Goal: Transaction & Acquisition: Purchase product/service

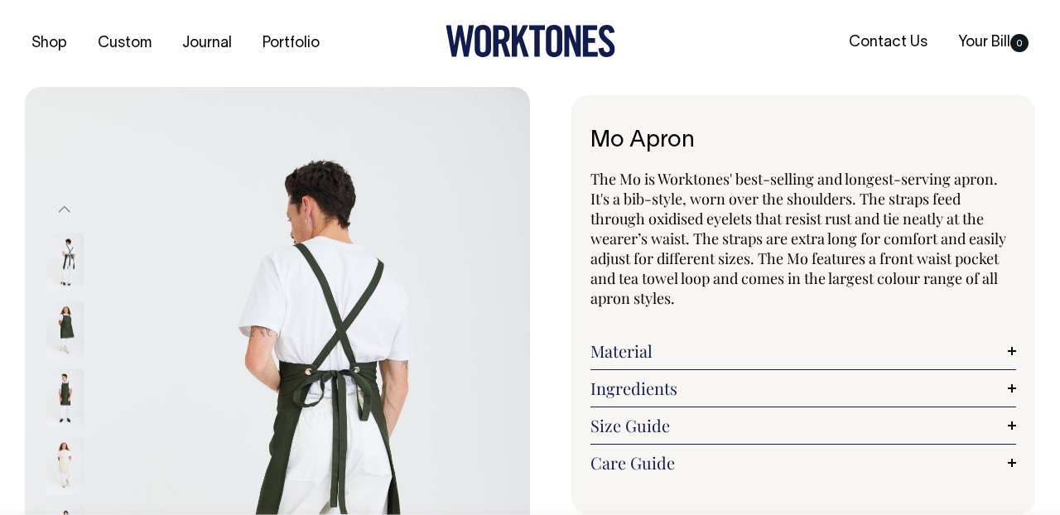
select select "Olive"
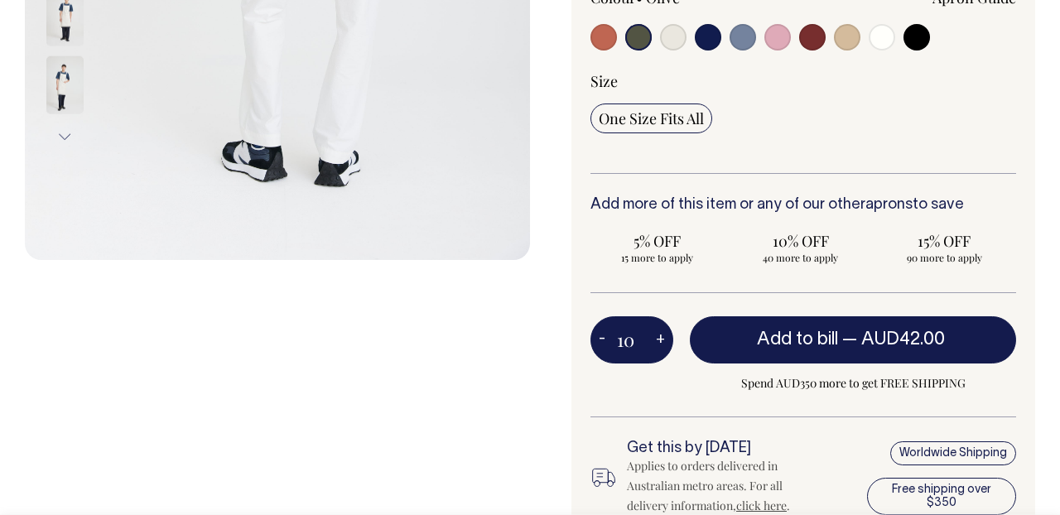
click at [828, 344] on span "Add to bill" at bounding box center [797, 339] width 81 height 17
type input "1"
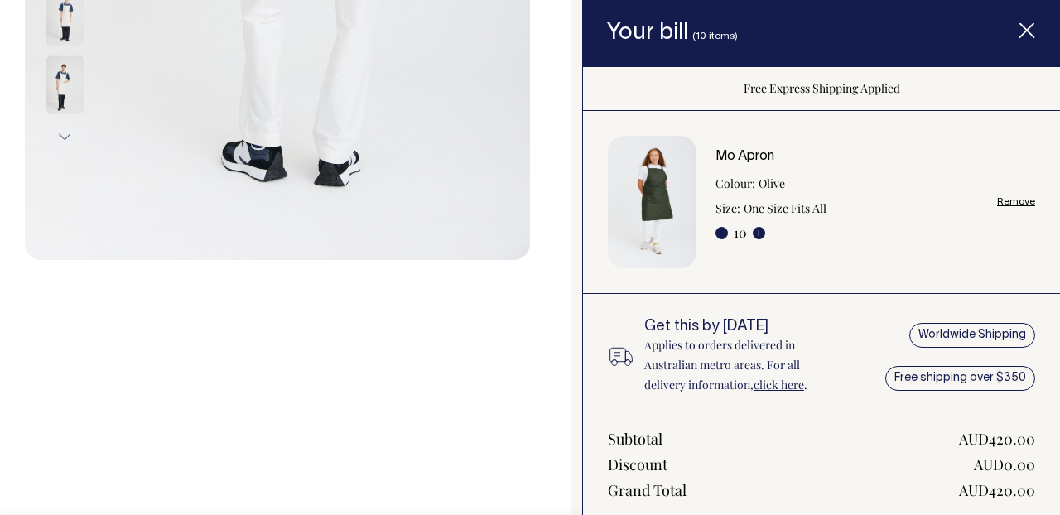
click at [1028, 35] on icon "Item added to your cart" at bounding box center [1026, 31] width 17 height 17
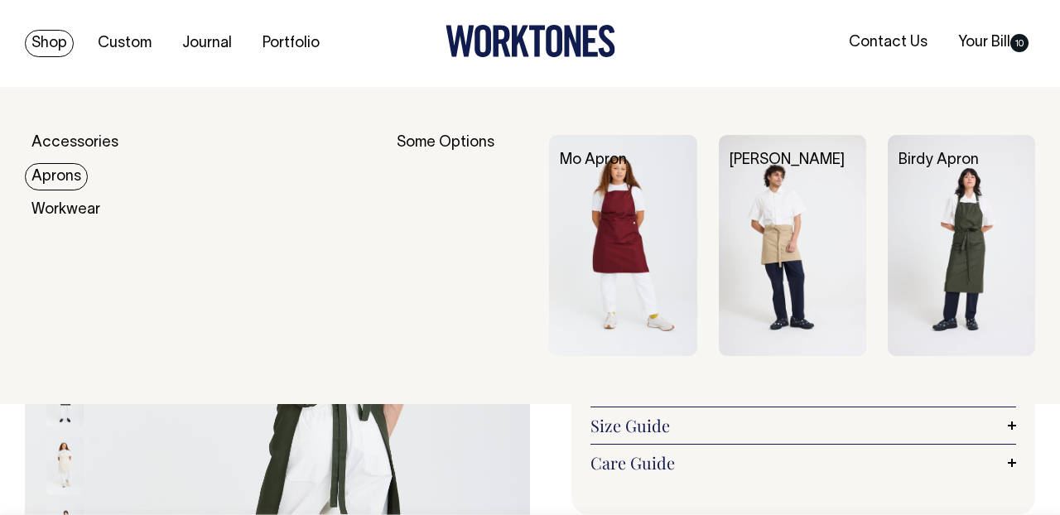
click at [74, 174] on link "Aprons" at bounding box center [56, 176] width 63 height 27
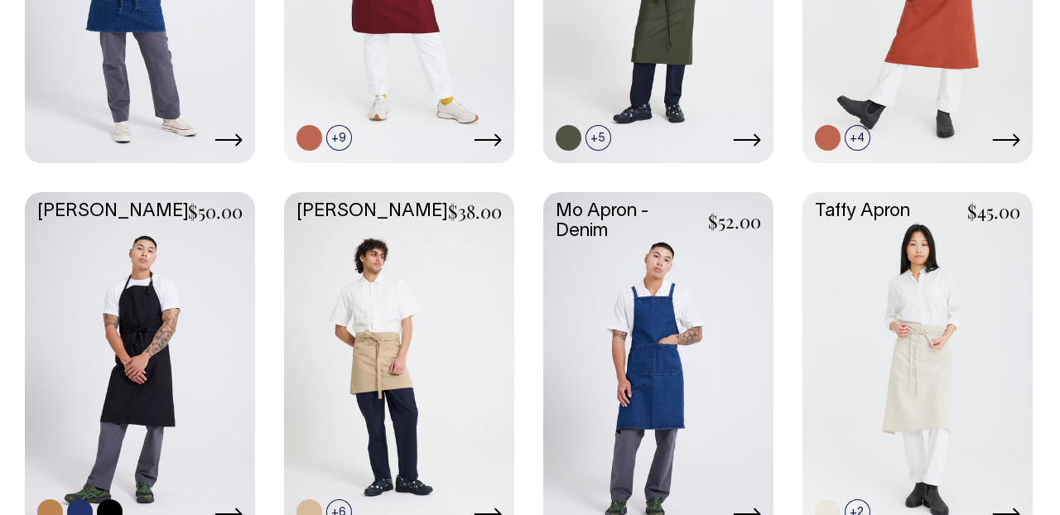
scroll to position [680, 0]
click at [129, 318] on link at bounding box center [140, 364] width 230 height 342
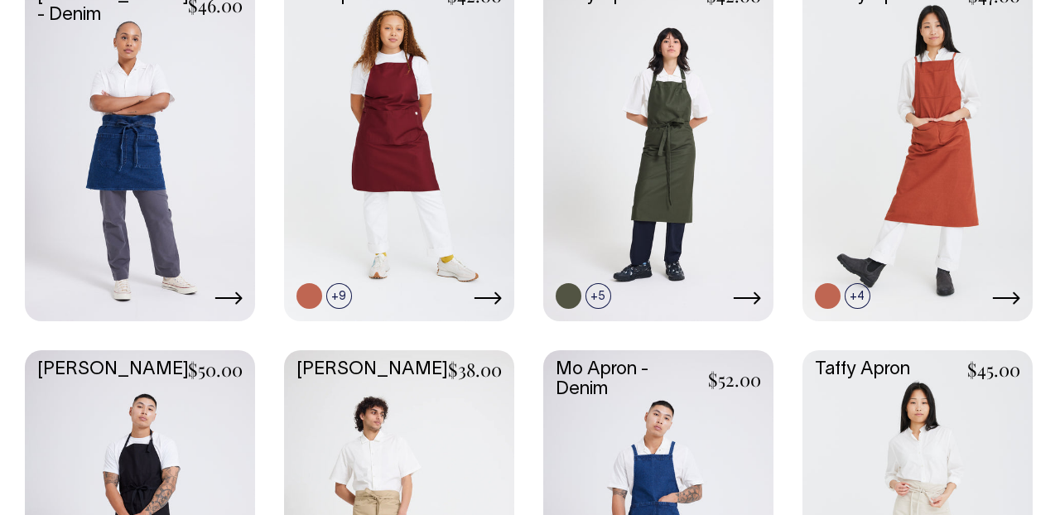
scroll to position [521, 0]
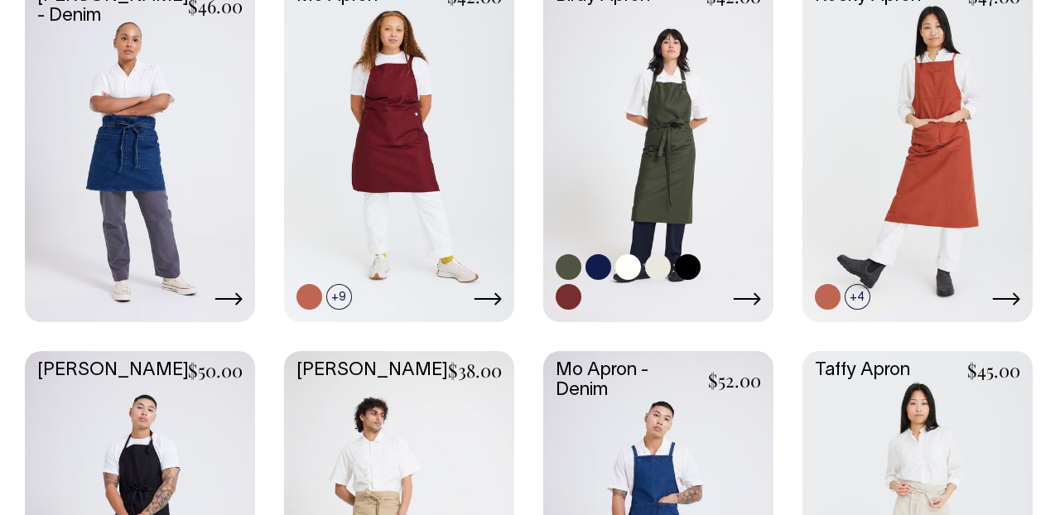
click at [672, 175] on link at bounding box center [658, 148] width 230 height 342
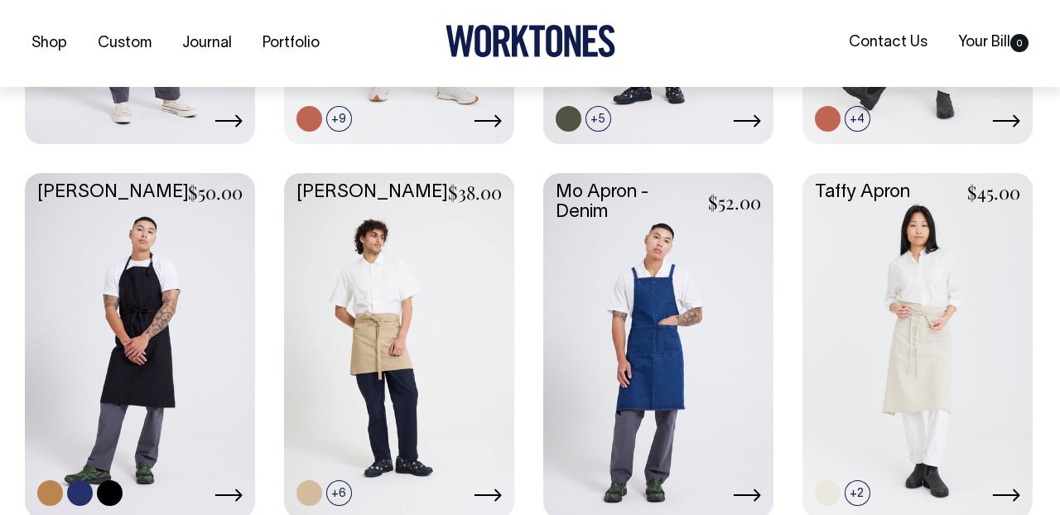
scroll to position [700, 0]
click at [118, 324] on link at bounding box center [140, 343] width 230 height 342
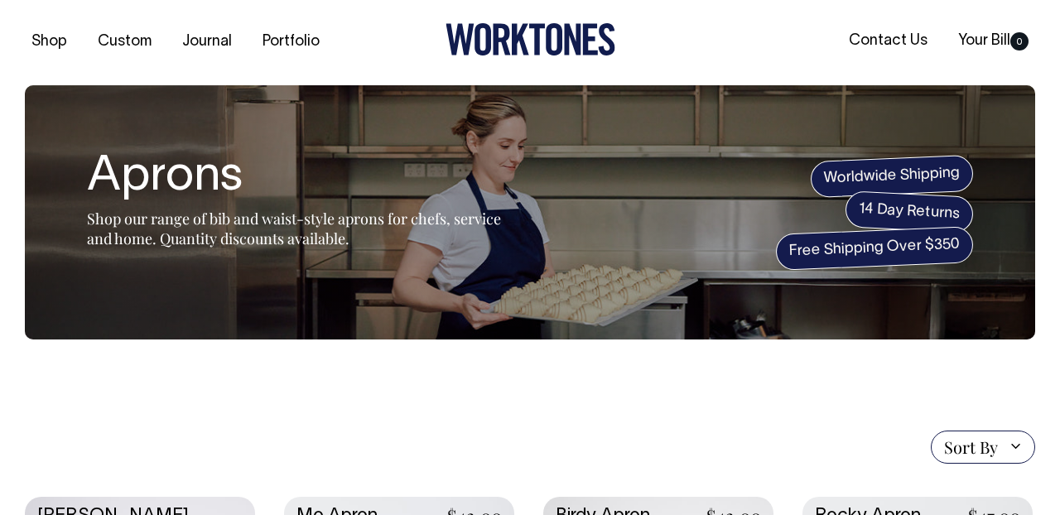
scroll to position [0, 0]
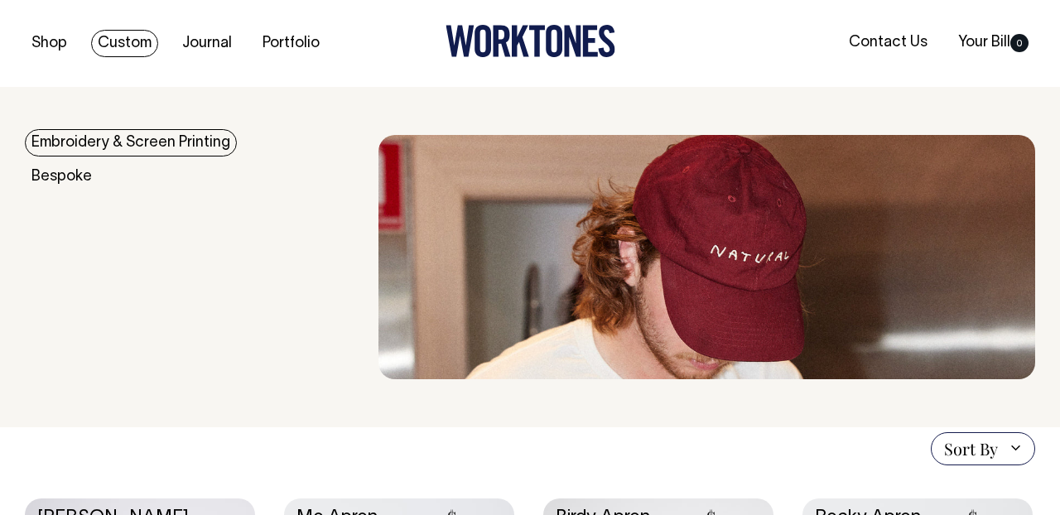
click at [122, 147] on link "Embroidery & Screen Printing" at bounding box center [131, 142] width 212 height 27
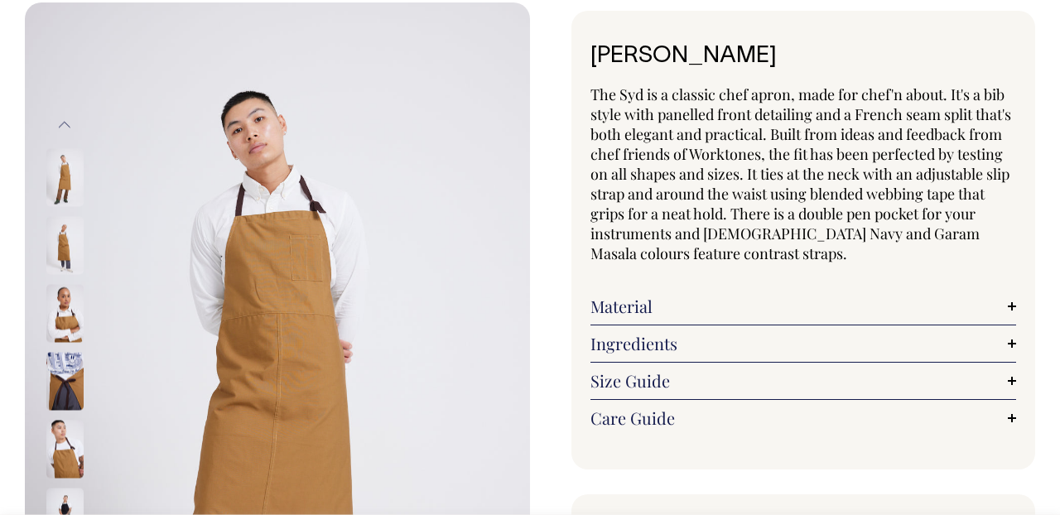
scroll to position [85, 0]
click at [65, 386] on img at bounding box center [64, 380] width 37 height 58
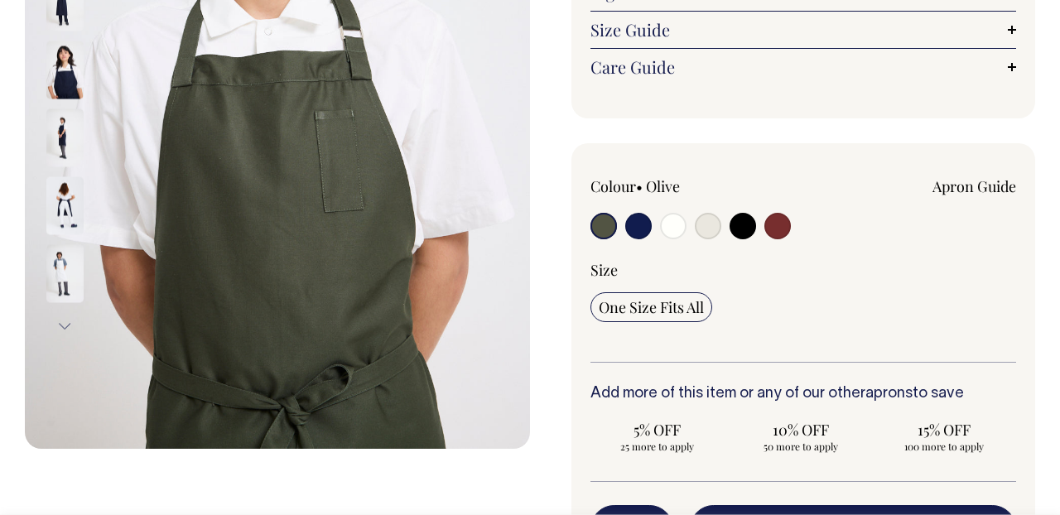
scroll to position [397, 0]
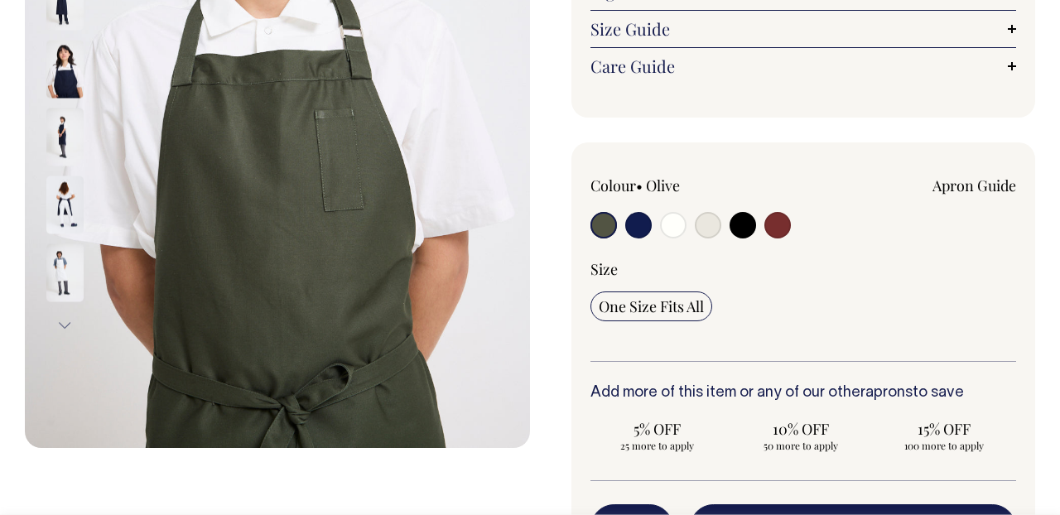
click at [67, 209] on img at bounding box center [64, 204] width 37 height 58
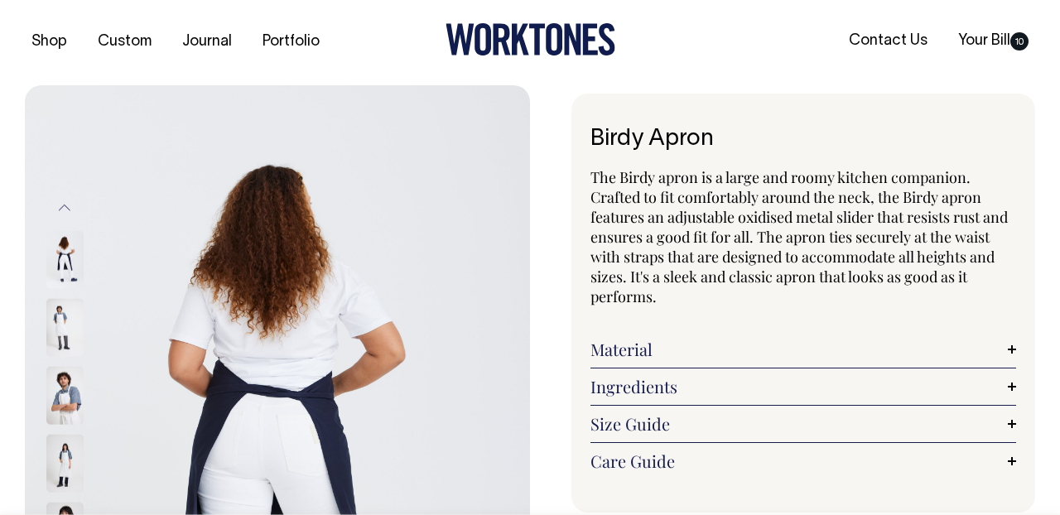
scroll to position [0, 0]
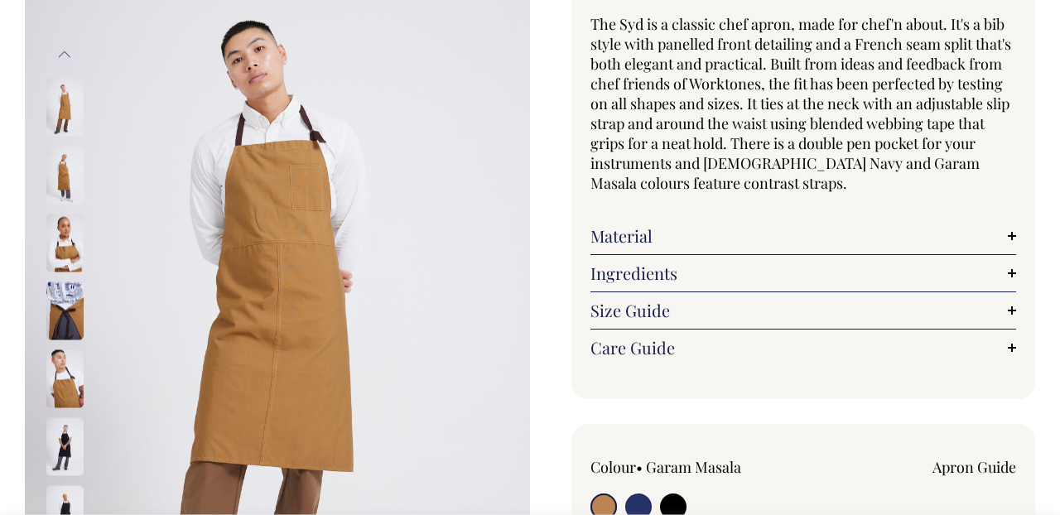
scroll to position [156, 0]
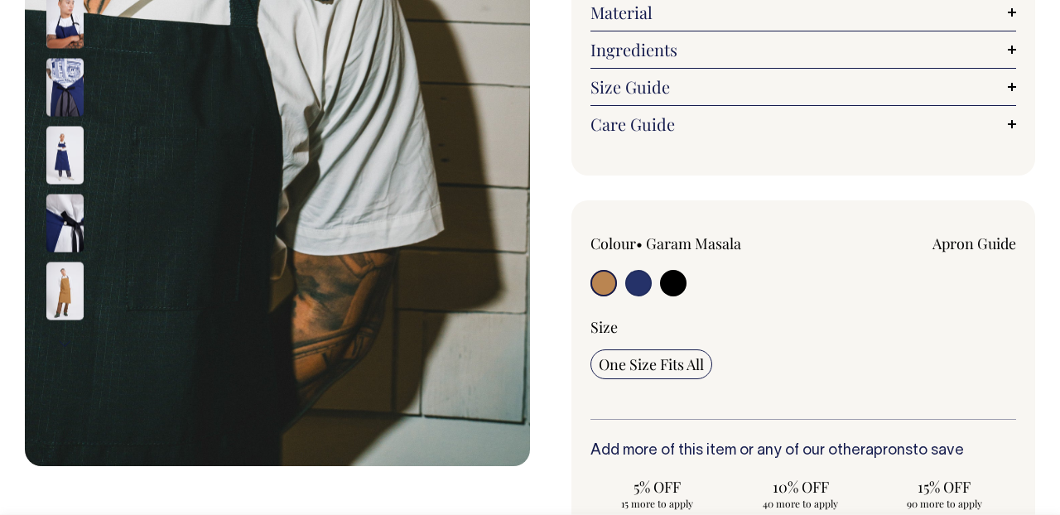
click at [670, 284] on input "radio" at bounding box center [673, 283] width 26 height 26
radio input "true"
select select "Black"
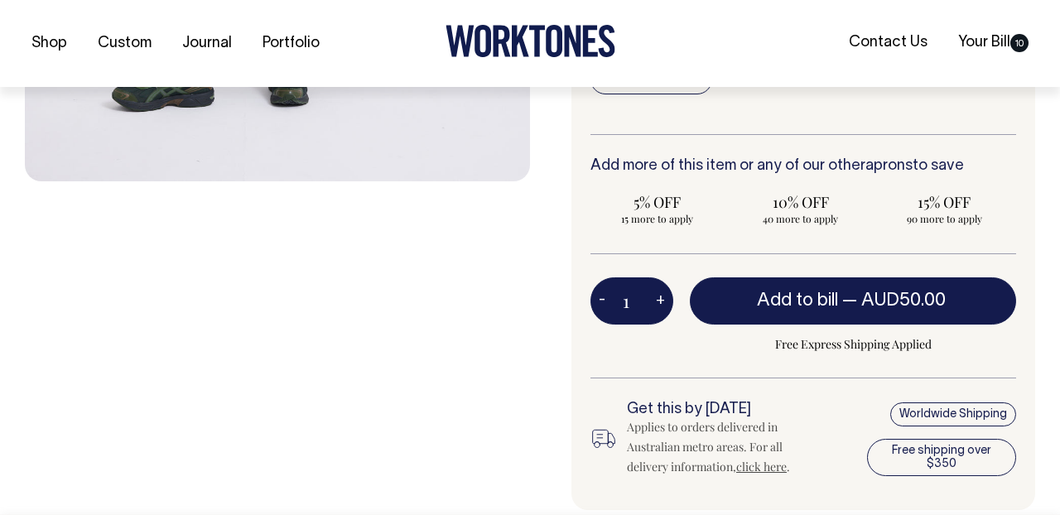
scroll to position [664, 0]
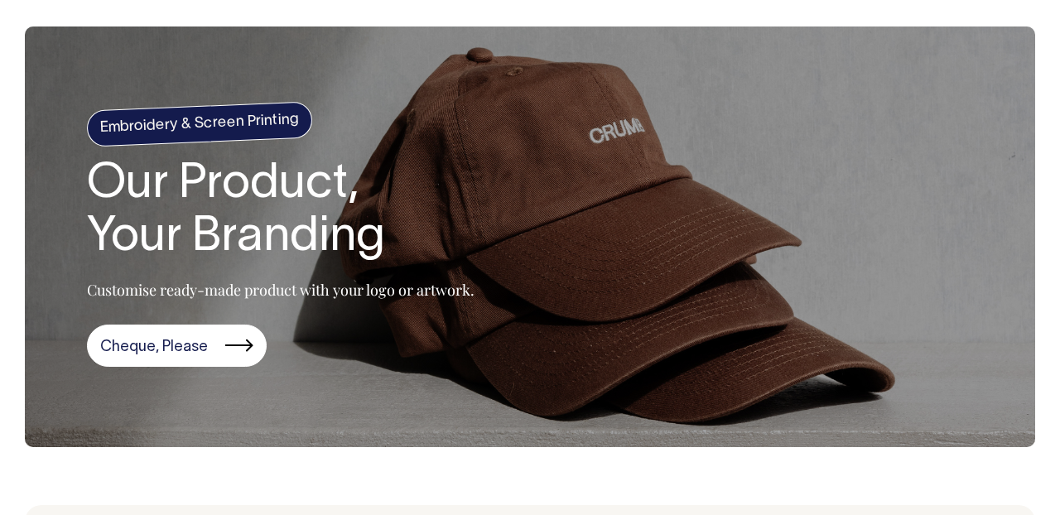
scroll to position [60, 0]
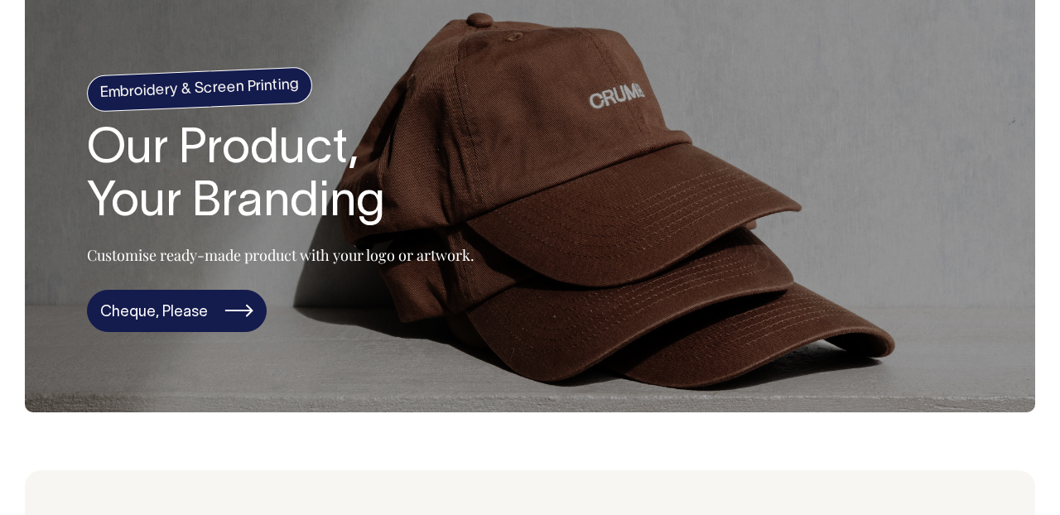
click at [153, 319] on link "Cheque, Please" at bounding box center [177, 311] width 180 height 43
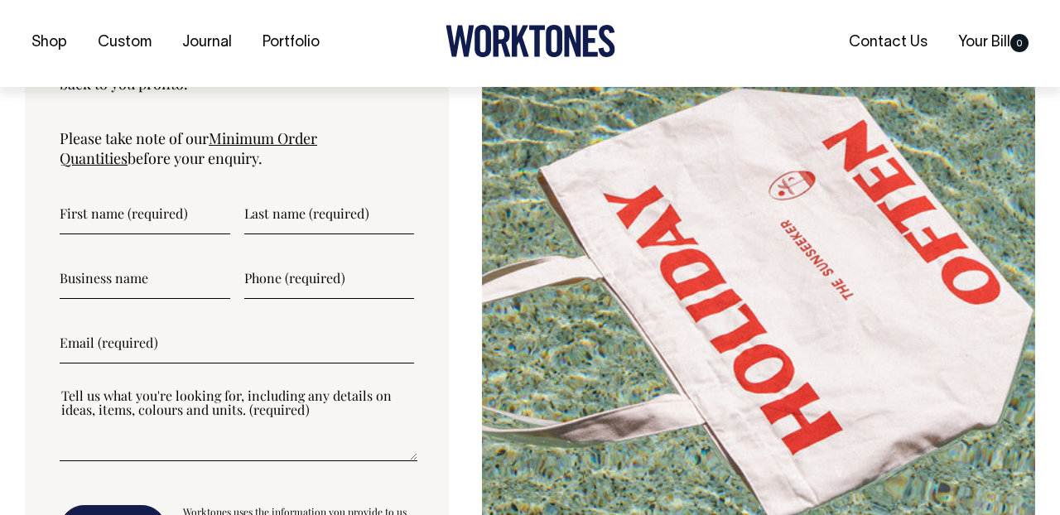
scroll to position [4320, 0]
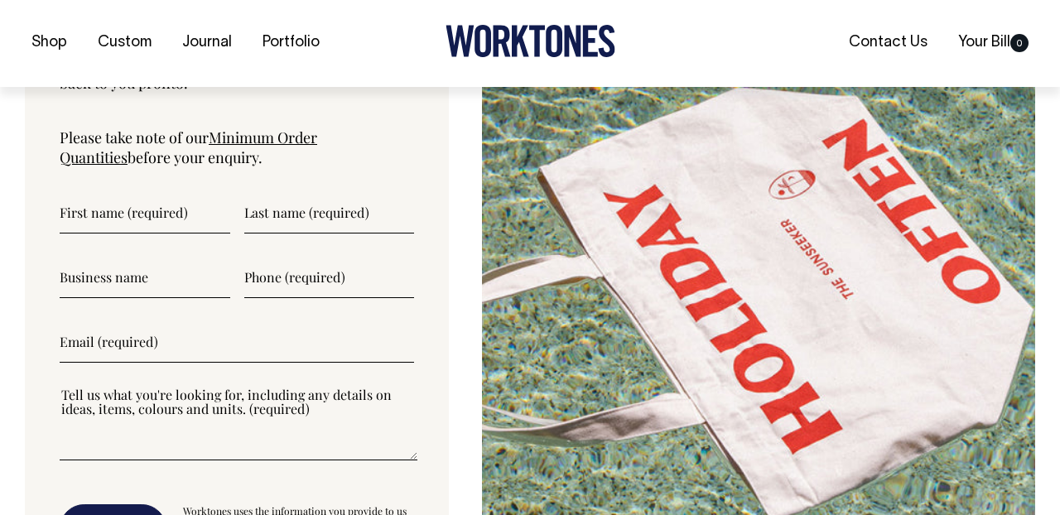
click at [293, 127] on link "Minimum Order Quantities" at bounding box center [188, 147] width 257 height 40
